Goal: Information Seeking & Learning: Learn about a topic

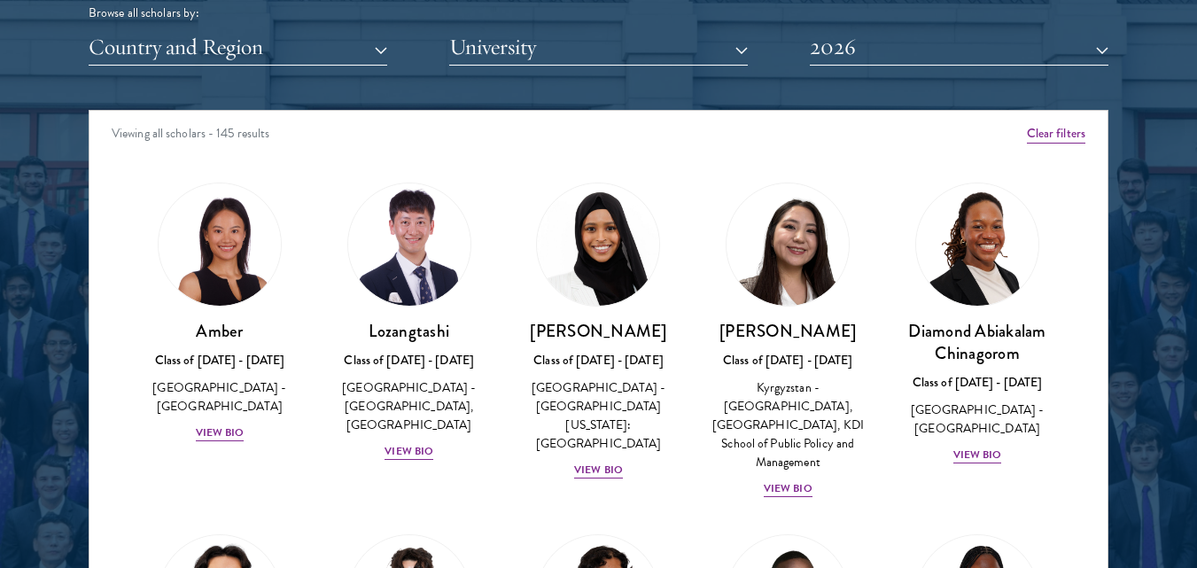
scroll to position [2207, 0]
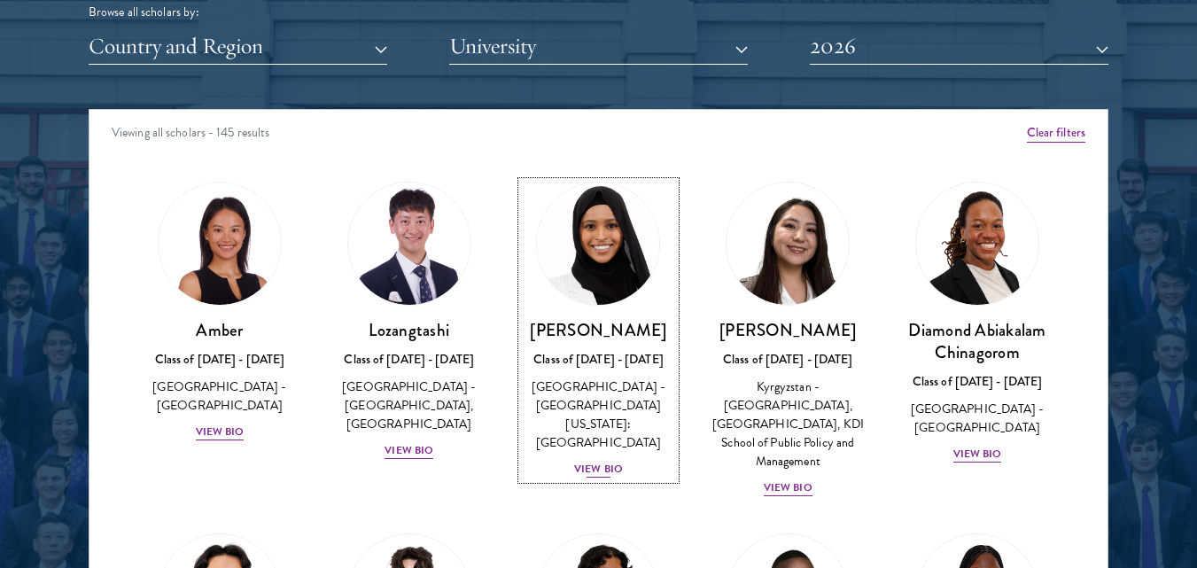
click at [592, 461] on div "View Bio" at bounding box center [598, 469] width 49 height 17
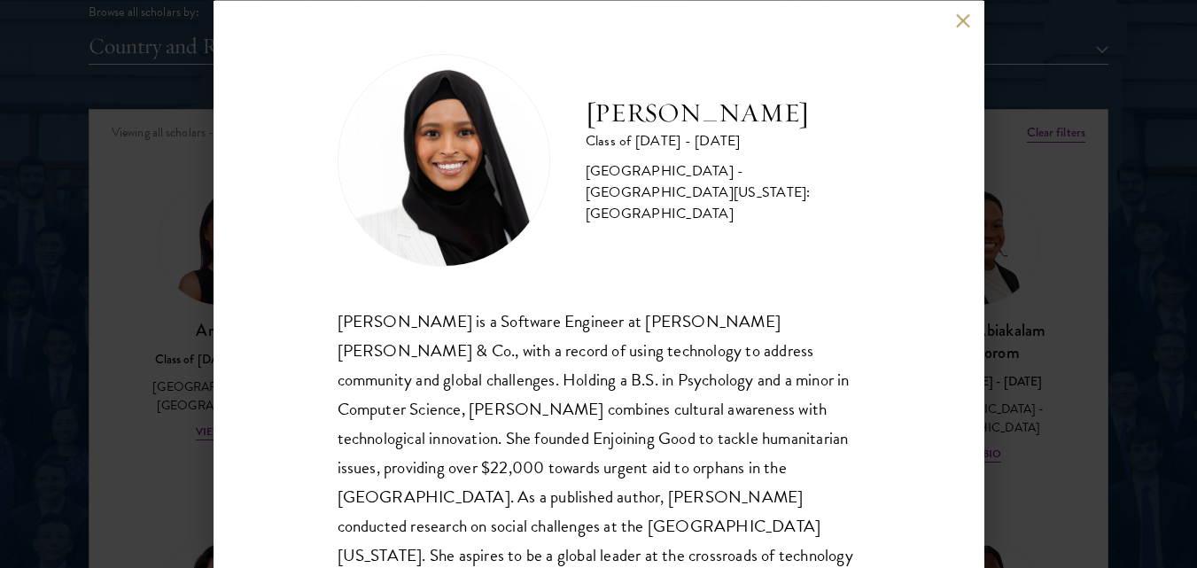
click at [1025, 301] on div "[PERSON_NAME] Class of [DATE] - [DATE] [GEOGRAPHIC_DATA] - [GEOGRAPHIC_DATA][US…" at bounding box center [598, 284] width 1197 height 568
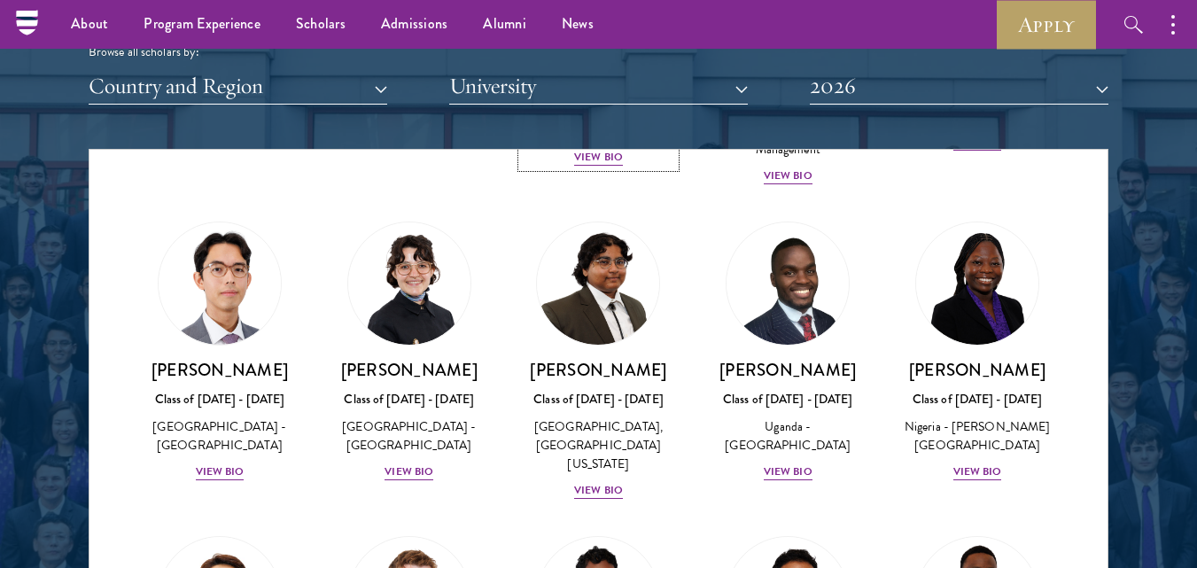
scroll to position [503, 0]
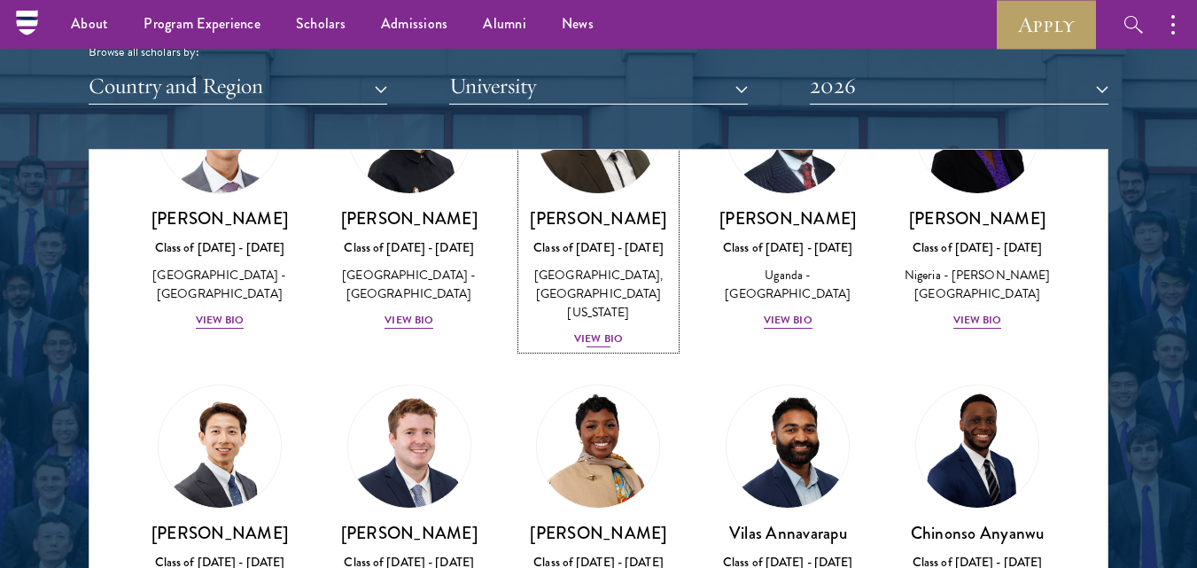
click at [581, 338] on div "View Bio" at bounding box center [598, 338] width 49 height 17
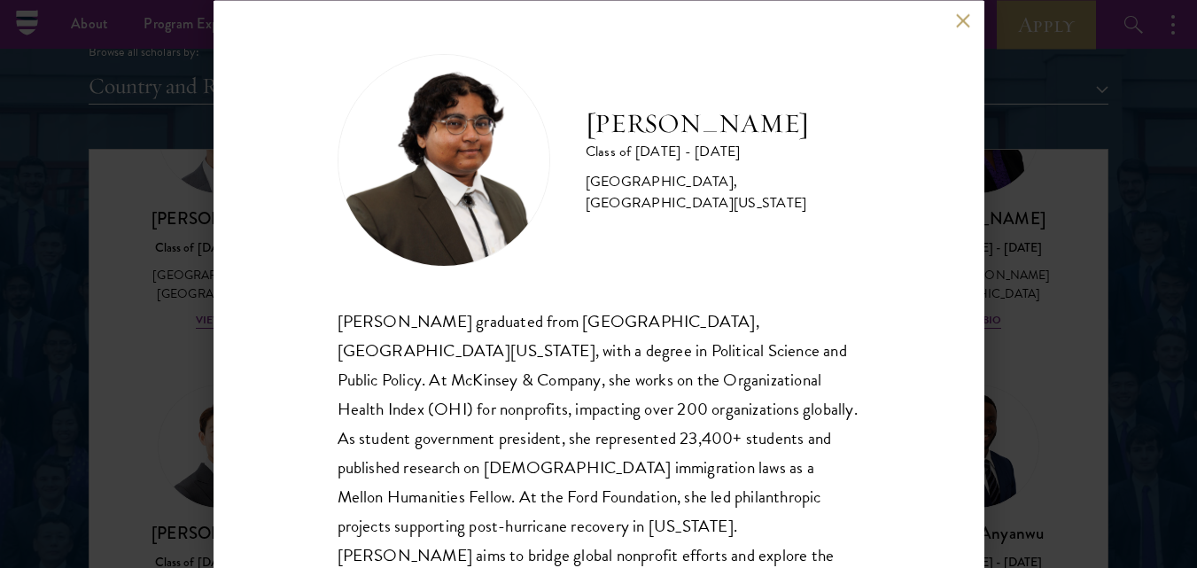
click at [707, 358] on div "[PERSON_NAME] graduated from [GEOGRAPHIC_DATA], [GEOGRAPHIC_DATA][US_STATE], wi…" at bounding box center [598, 482] width 523 height 352
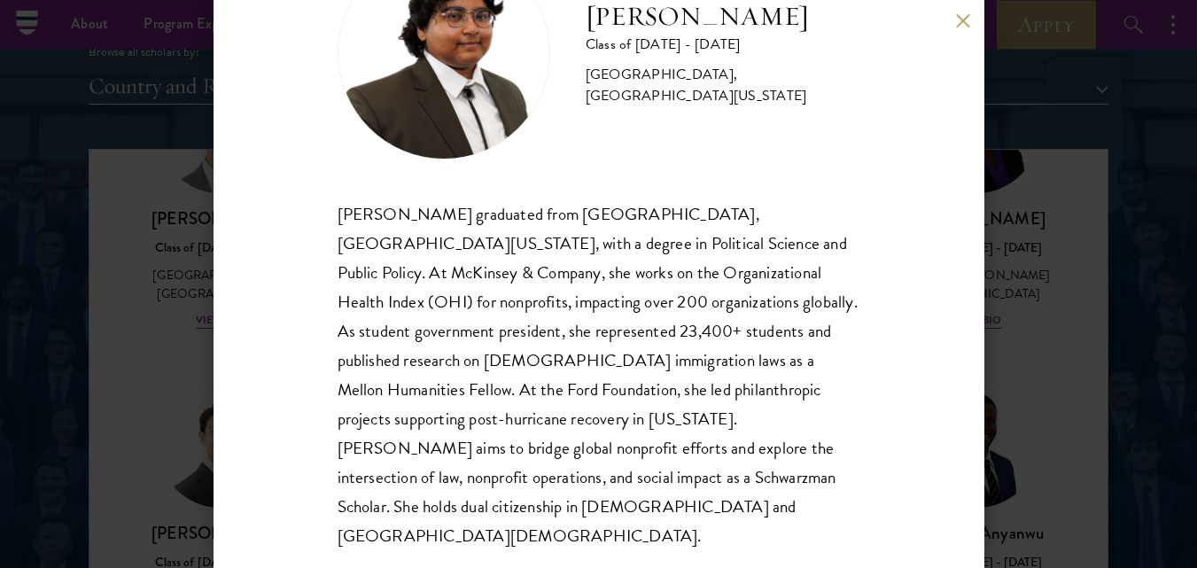
scroll to position [113, 0]
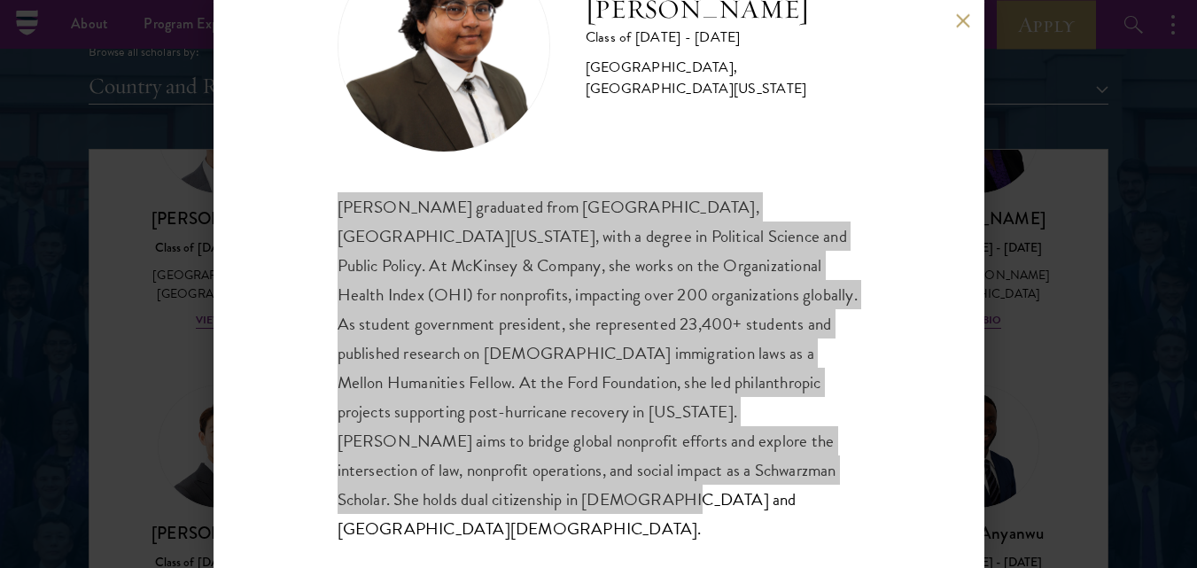
drag, startPoint x: 339, startPoint y: 206, endPoint x: 493, endPoint y: 550, distance: 376.3
click at [493, 550] on div "[PERSON_NAME] Class of [DATE] - [DATE] [GEOGRAPHIC_DATA] - [GEOGRAPHIC_DATA], […" at bounding box center [598, 284] width 771 height 568
copy div "[PERSON_NAME] graduated from [GEOGRAPHIC_DATA], [GEOGRAPHIC_DATA][US_STATE], wi…"
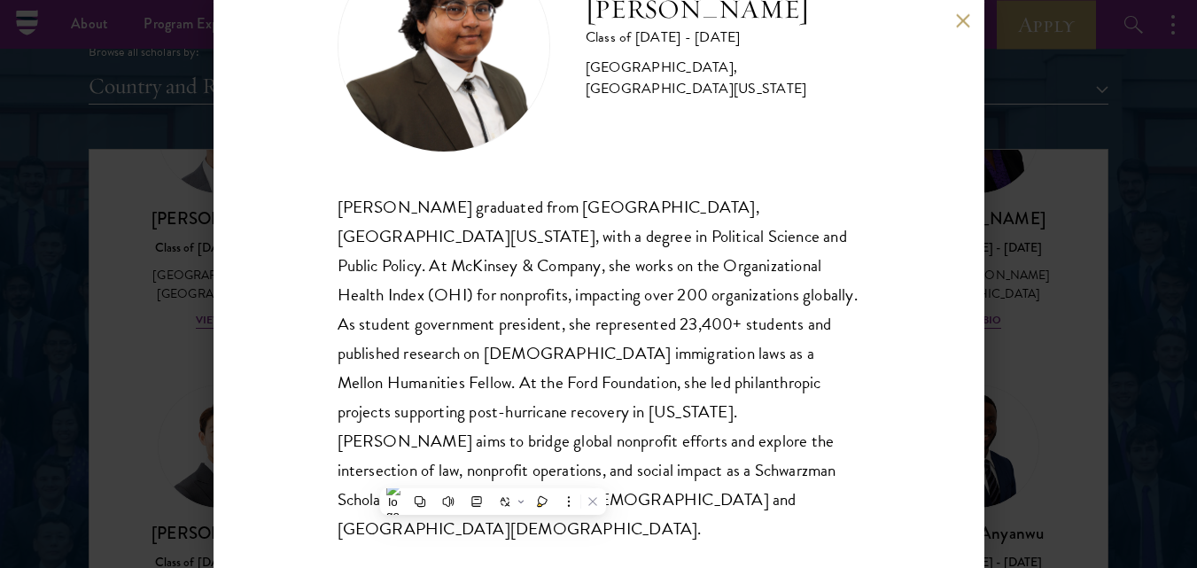
click at [1042, 265] on div "[PERSON_NAME] Class of [DATE] - [DATE] [GEOGRAPHIC_DATA] - [GEOGRAPHIC_DATA], […" at bounding box center [598, 284] width 1197 height 568
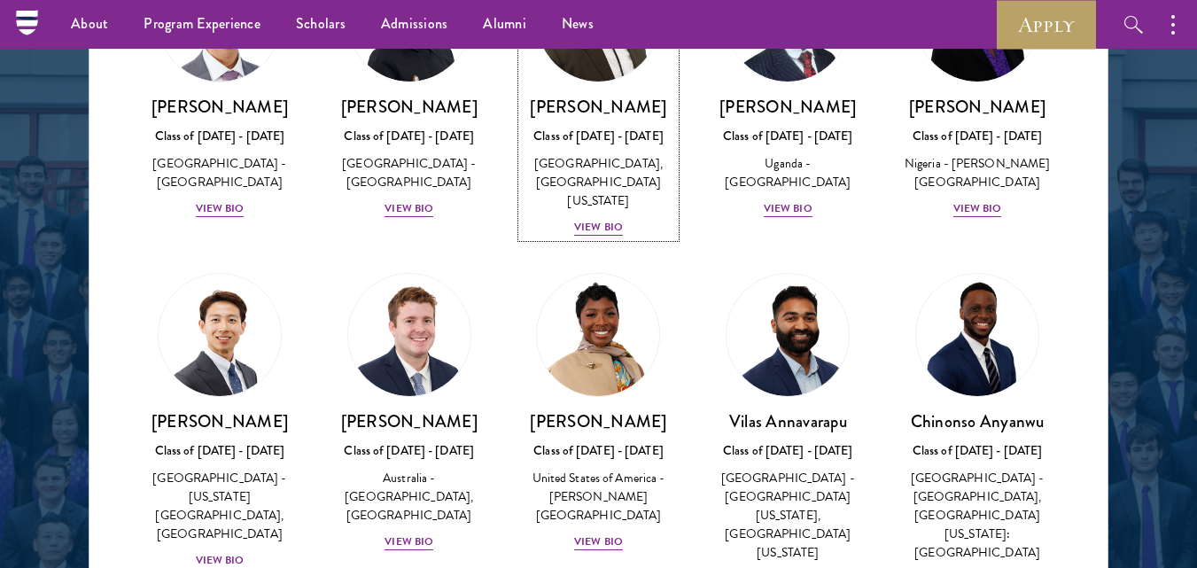
scroll to position [173, 0]
